Goal: Information Seeking & Learning: Learn about a topic

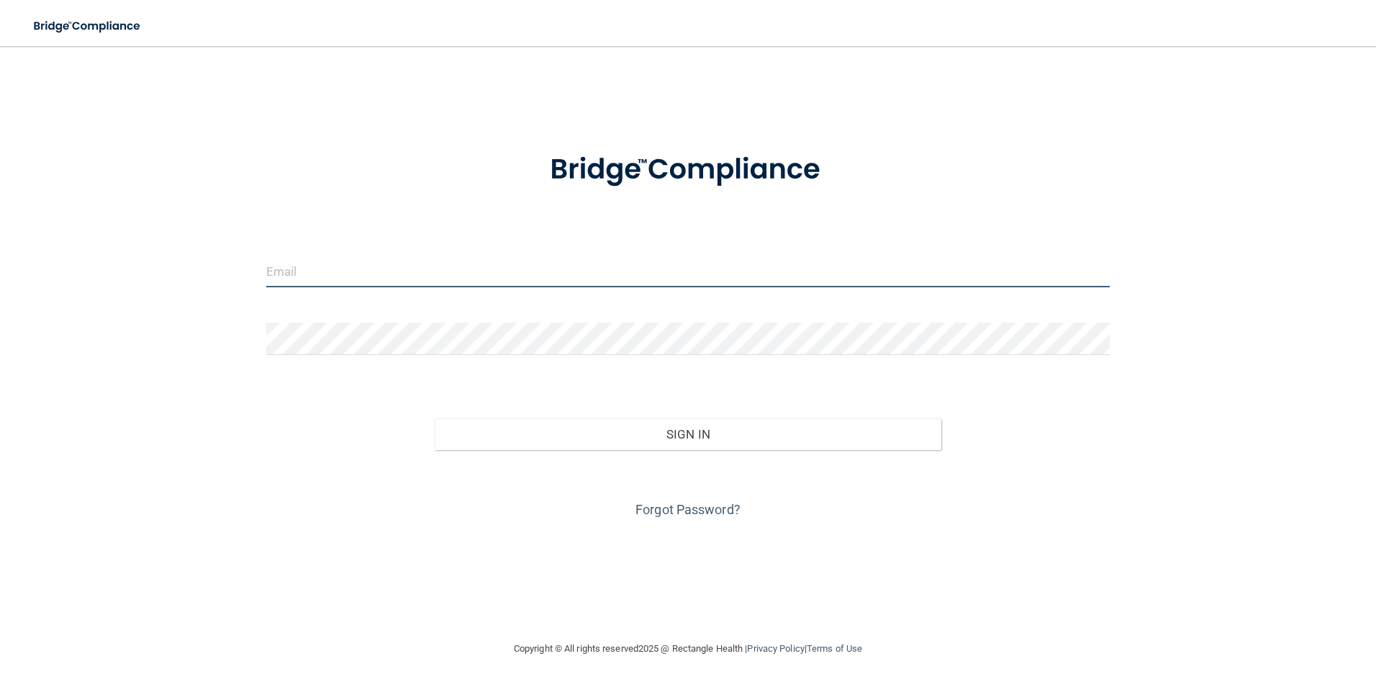
click at [345, 268] on input "email" at bounding box center [688, 271] width 844 height 32
type input "[EMAIL_ADDRESS][DOMAIN_NAME]"
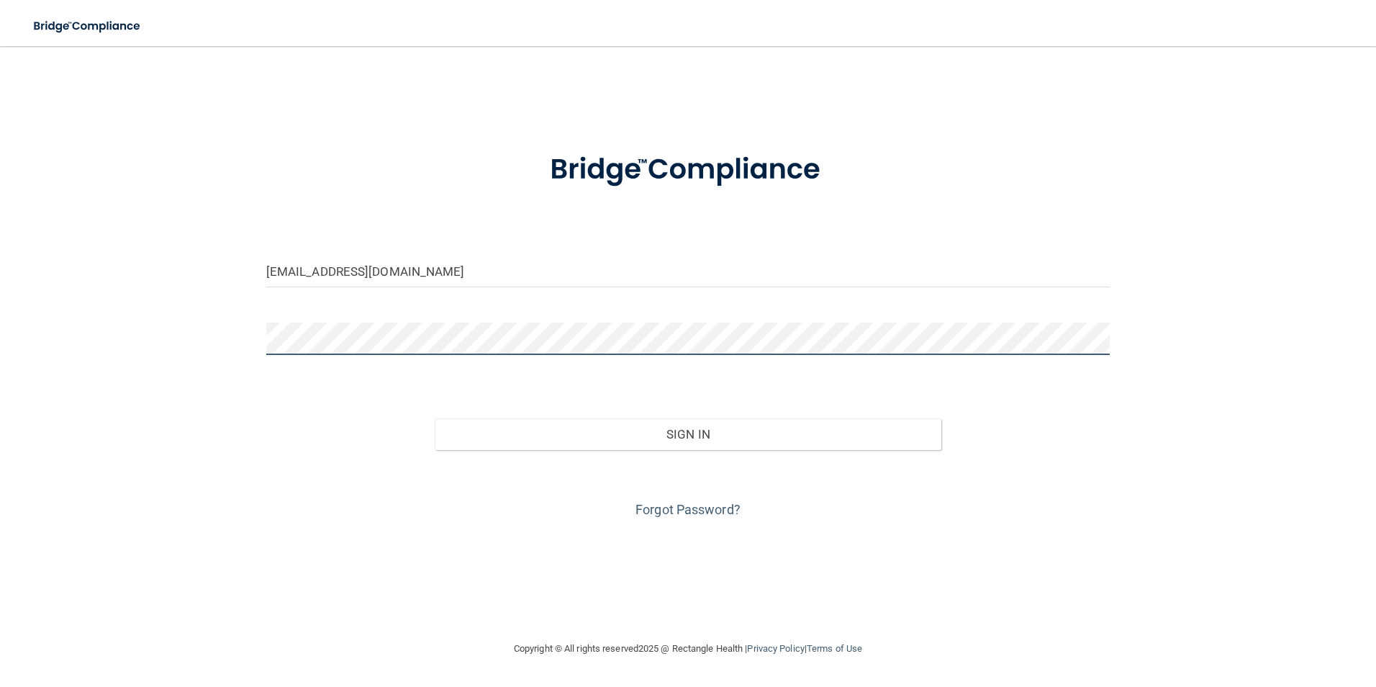
click at [435, 418] on button "Sign In" at bounding box center [688, 434] width 507 height 32
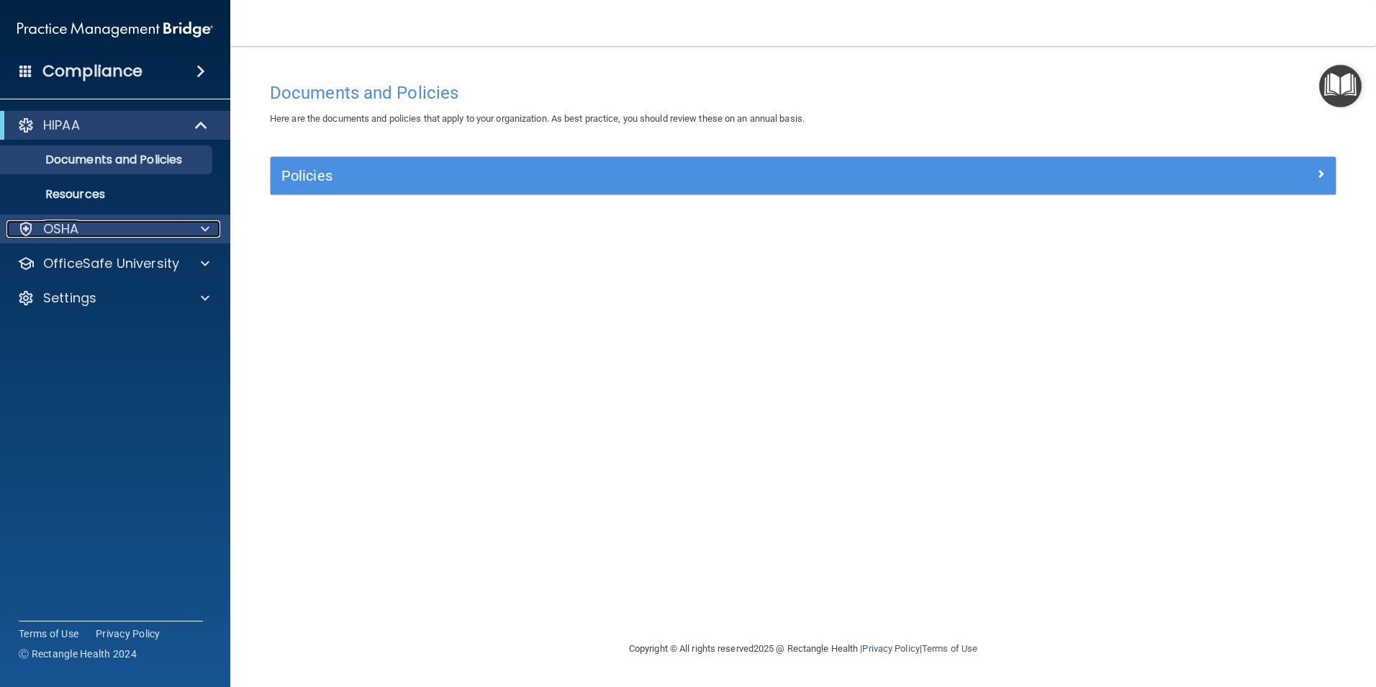
click at [104, 227] on div "OSHA" at bounding box center [95, 228] width 179 height 17
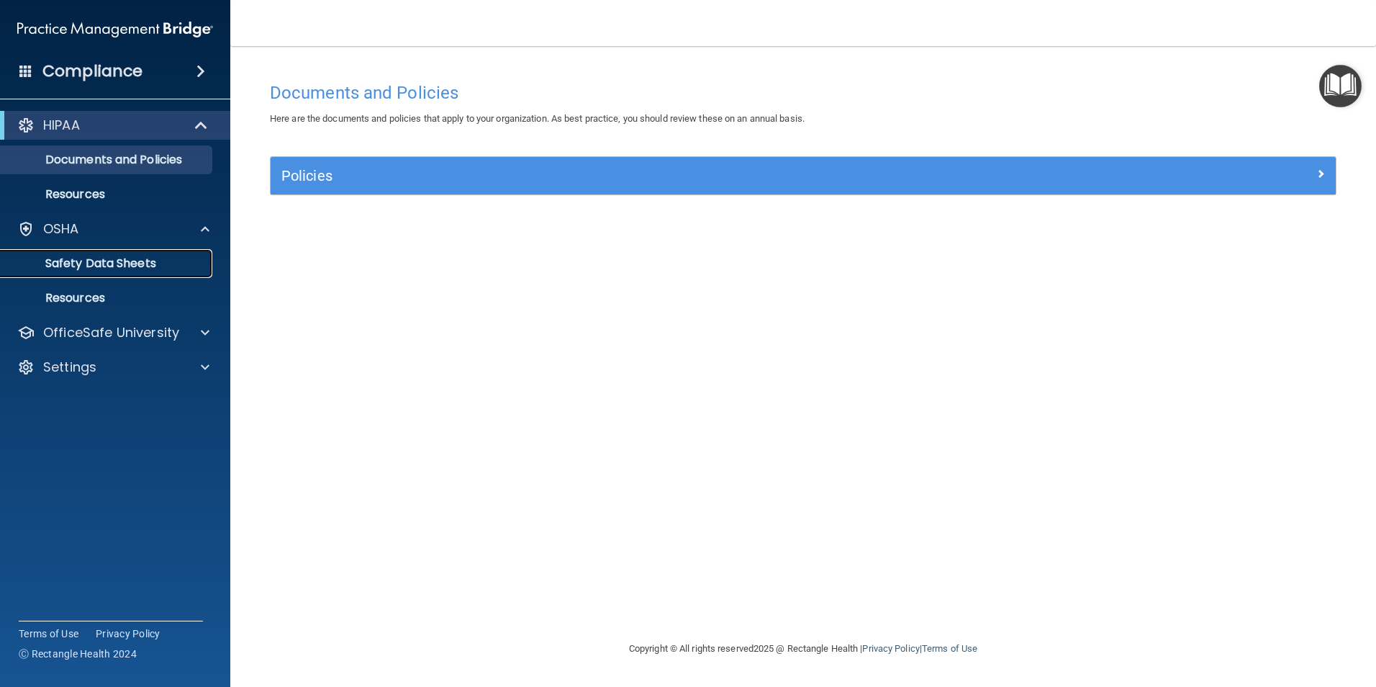
click at [137, 270] on p "Safety Data Sheets" at bounding box center [107, 263] width 197 height 14
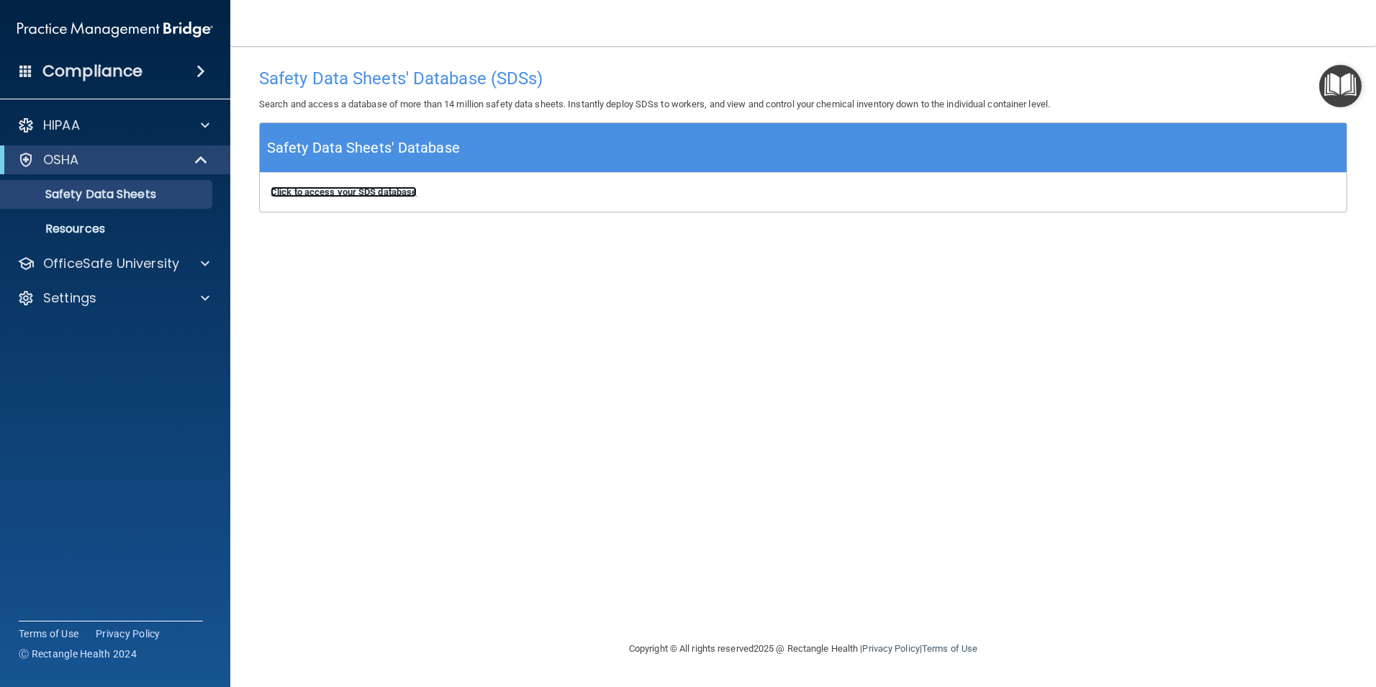
click at [409, 191] on b "Click to access your SDS database" at bounding box center [344, 191] width 146 height 11
click at [157, 223] on p "Resources" at bounding box center [107, 229] width 197 height 14
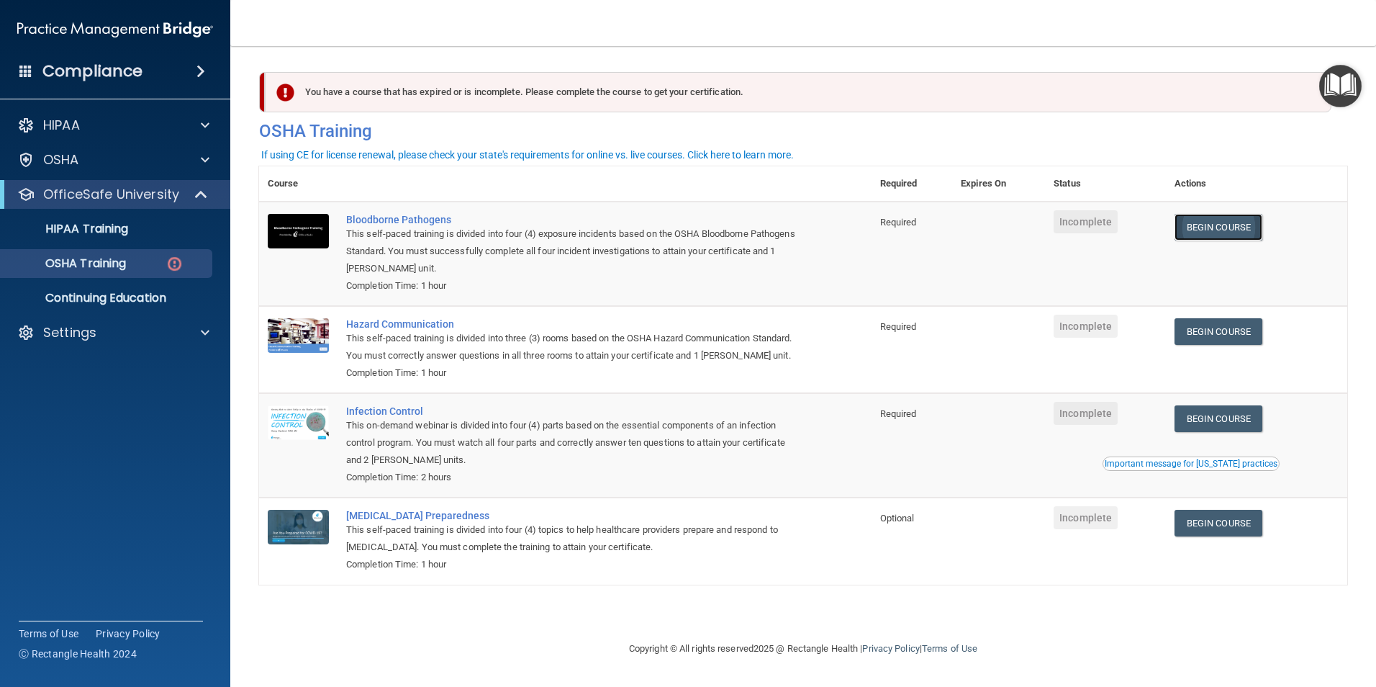
click at [1221, 225] on link "Begin Course" at bounding box center [1219, 227] width 88 height 27
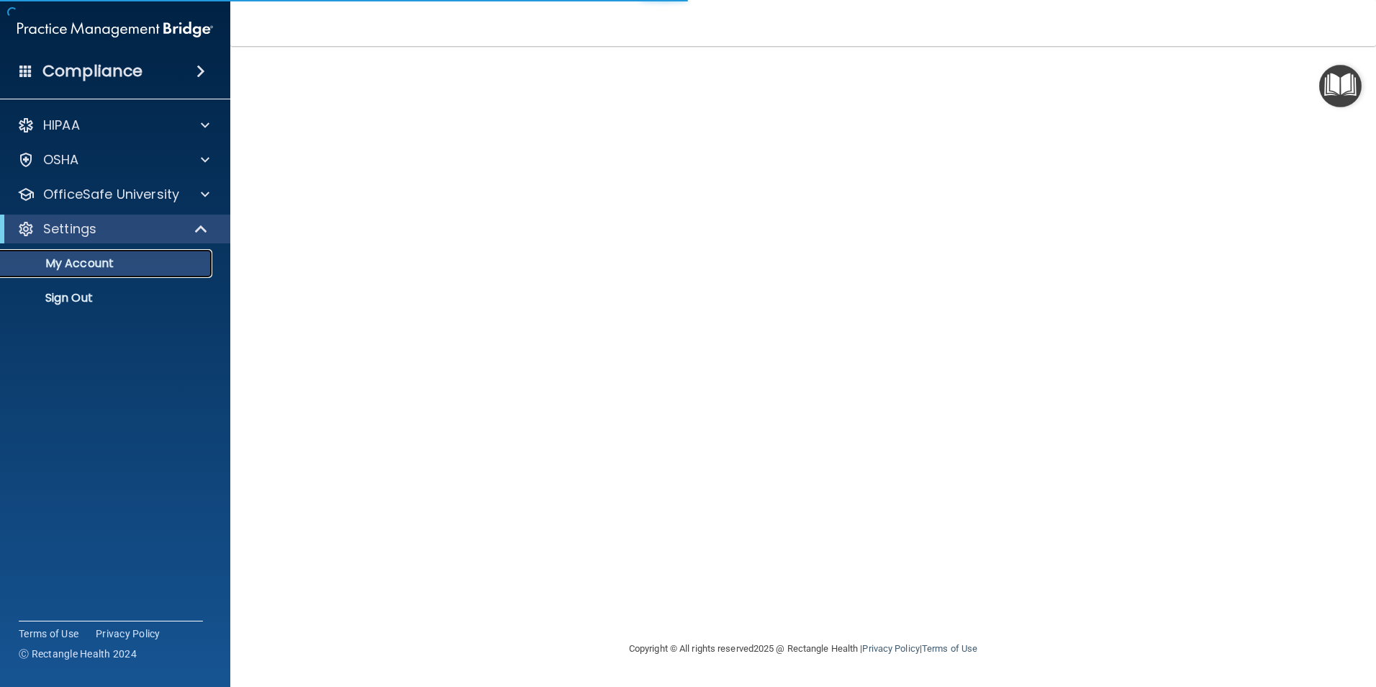
click at [74, 262] on p "My Account" at bounding box center [107, 263] width 197 height 14
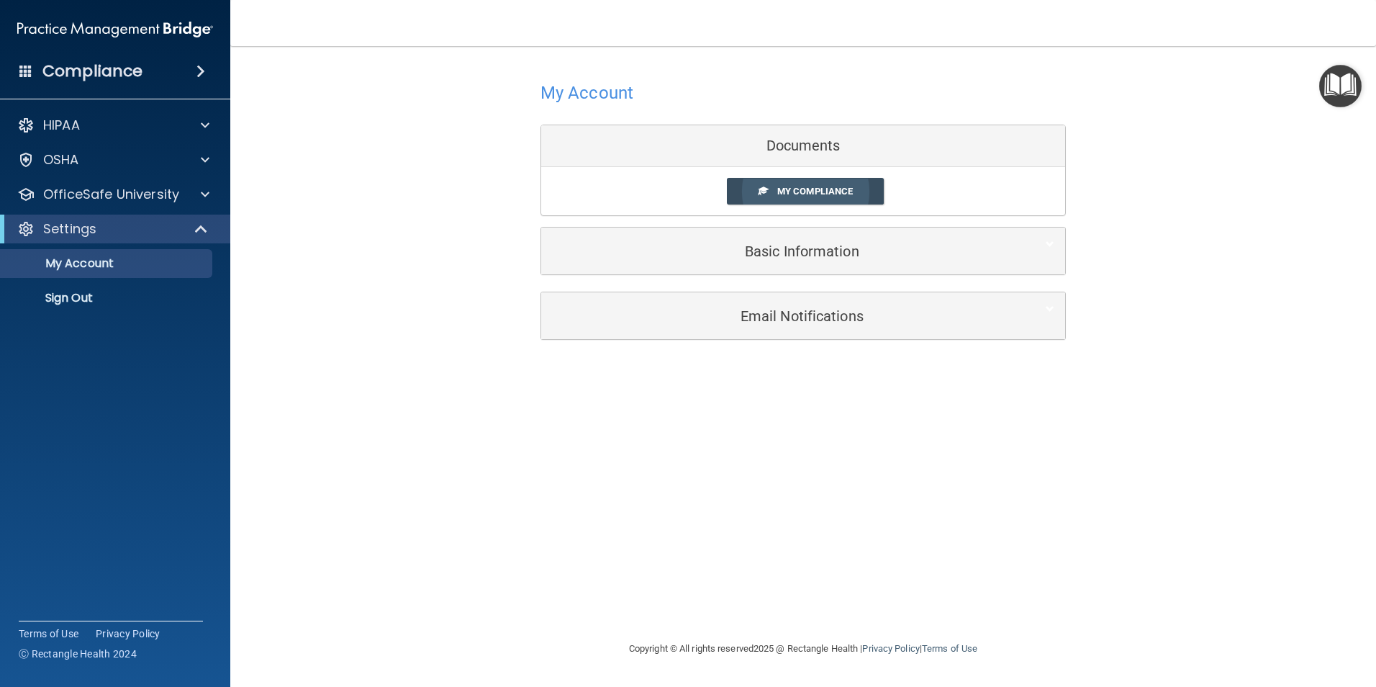
click at [782, 193] on span "My Compliance" at bounding box center [815, 191] width 76 height 11
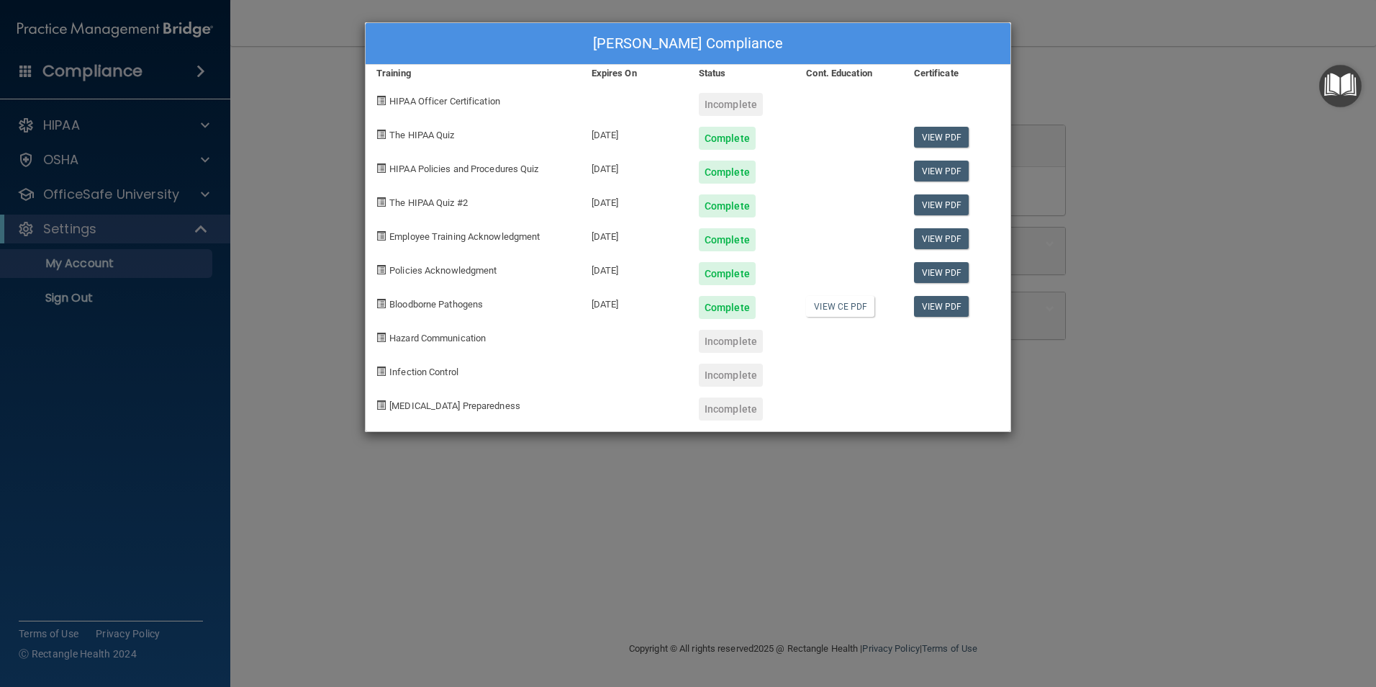
click at [248, 142] on div "William Shipley's Compliance Training Expires On Status Cont. Education Certifi…" at bounding box center [688, 343] width 1376 height 687
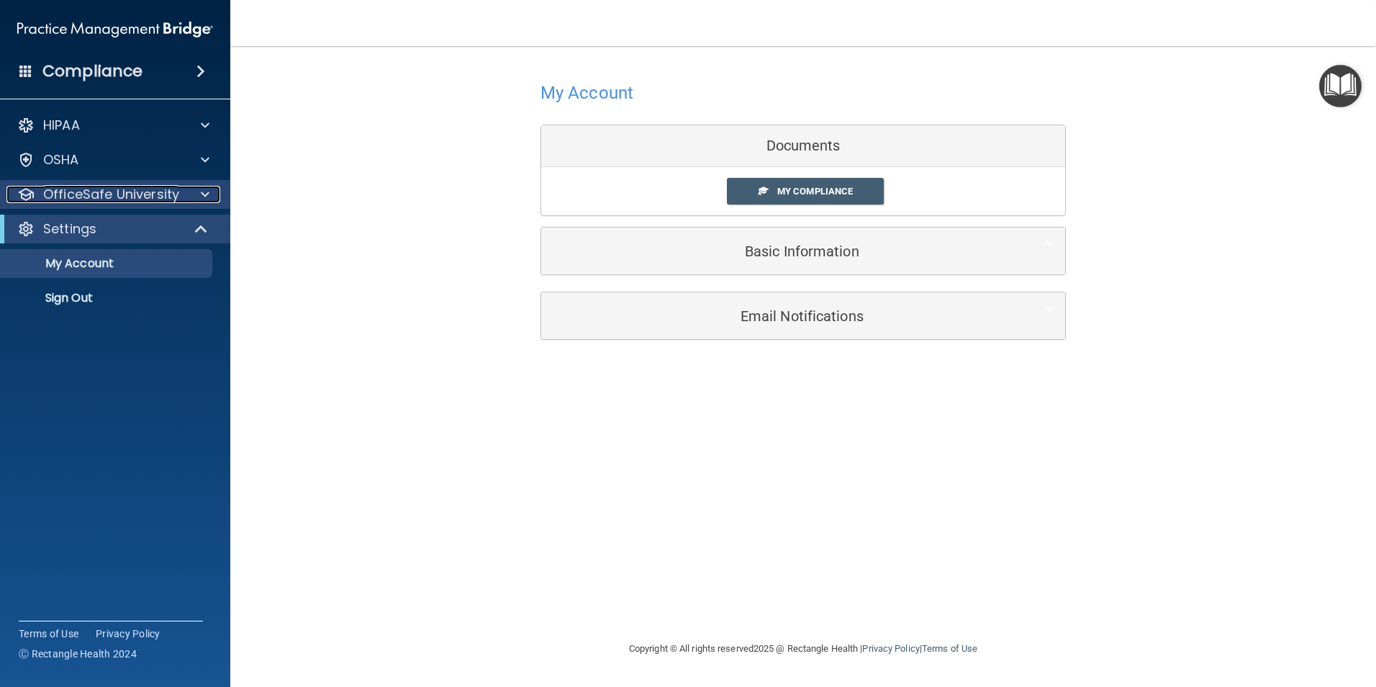
click at [100, 202] on p "OfficeSafe University" at bounding box center [111, 194] width 136 height 17
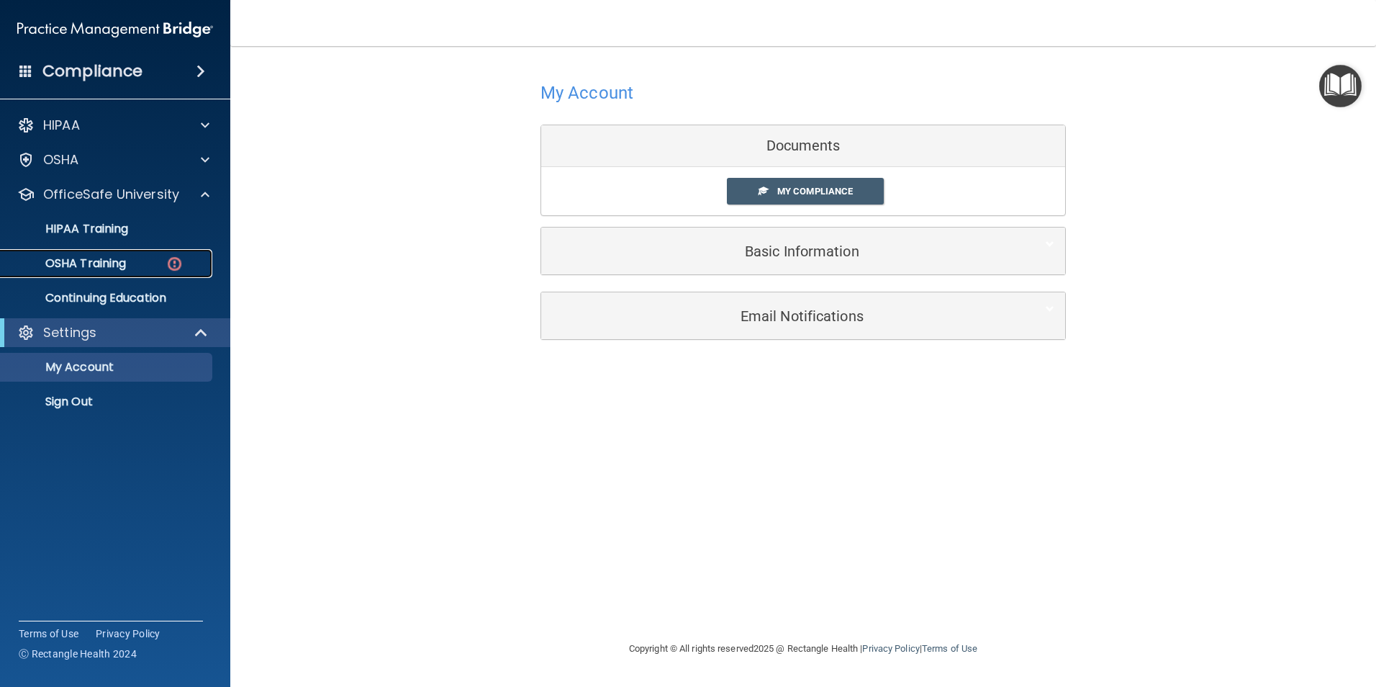
click at [97, 262] on p "OSHA Training" at bounding box center [67, 263] width 117 height 14
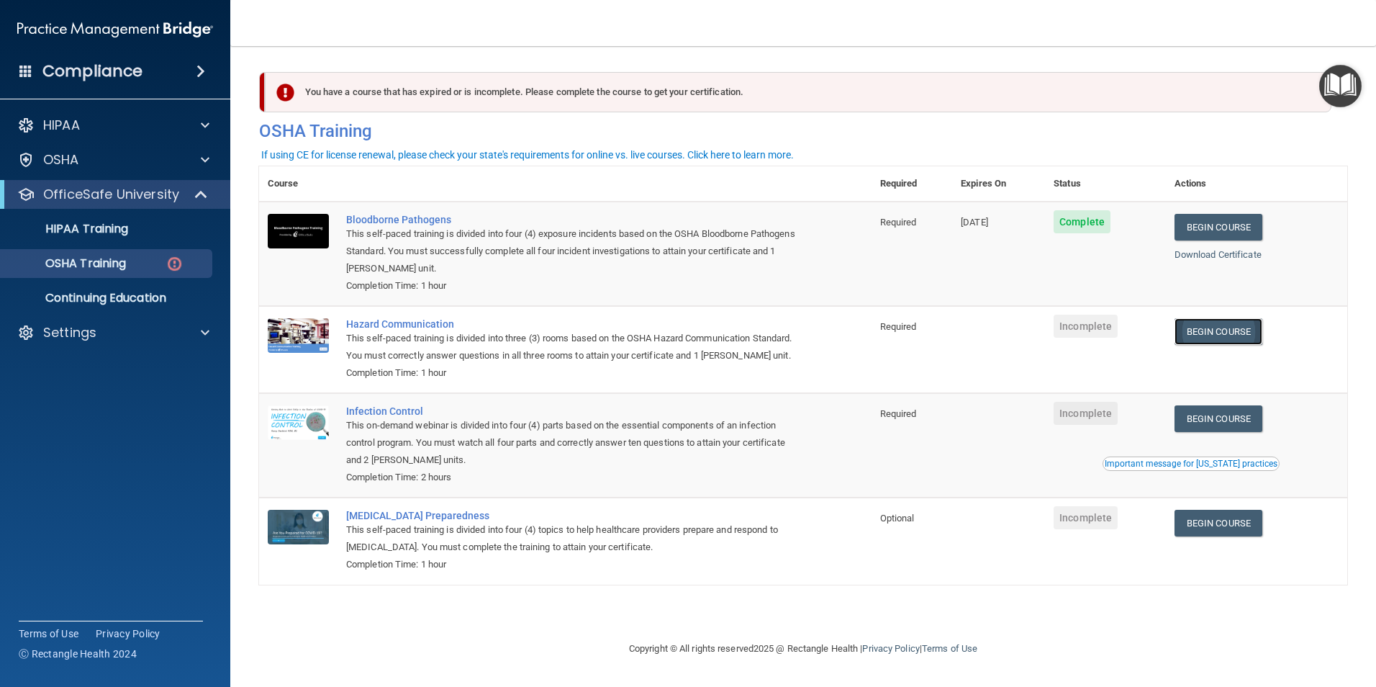
click at [1246, 338] on link "Begin Course" at bounding box center [1219, 331] width 88 height 27
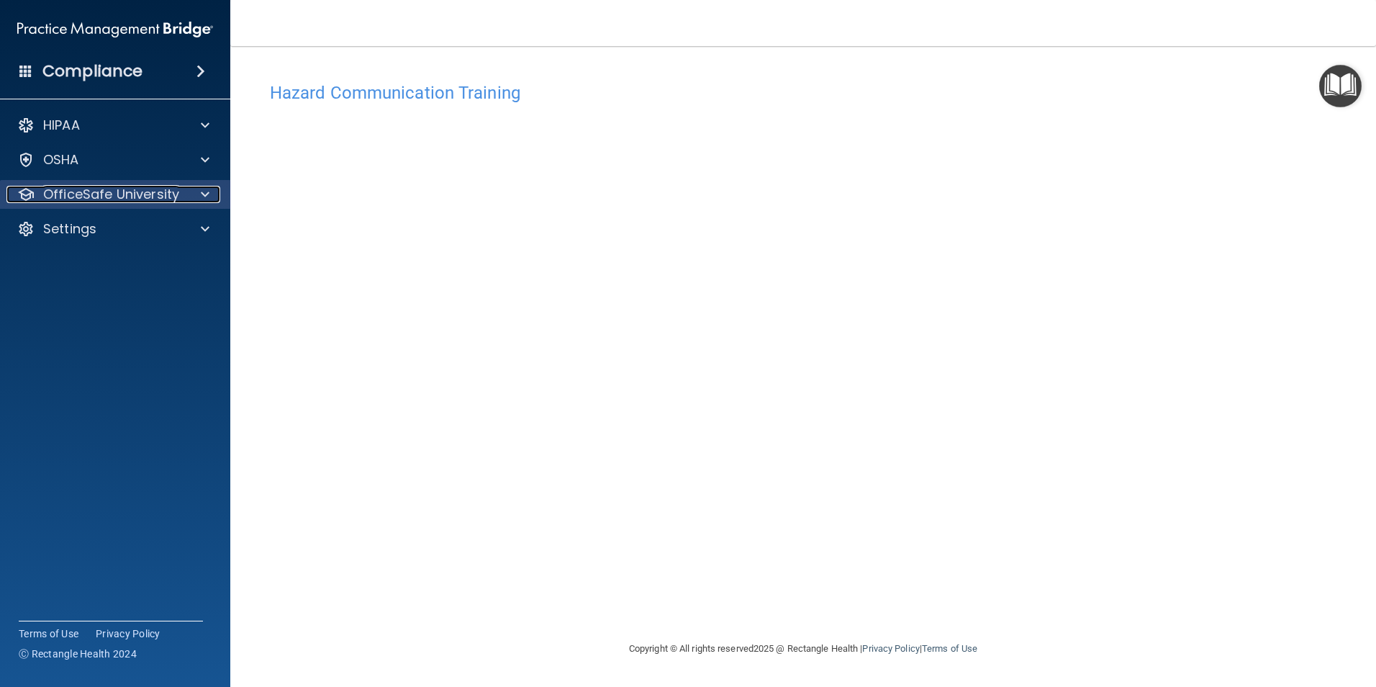
click at [142, 199] on p "OfficeSafe University" at bounding box center [111, 194] width 136 height 17
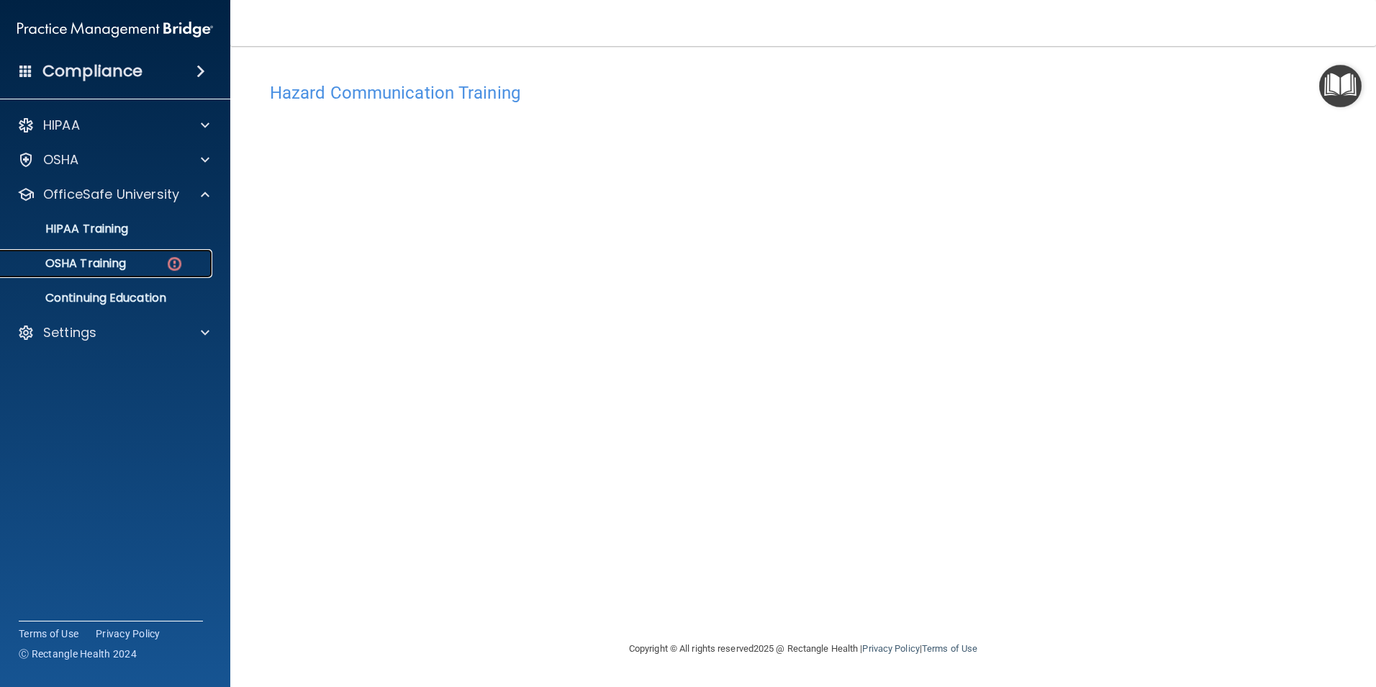
click at [130, 265] on div "OSHA Training" at bounding box center [107, 263] width 197 height 14
